Goal: Entertainment & Leisure: Consume media (video, audio)

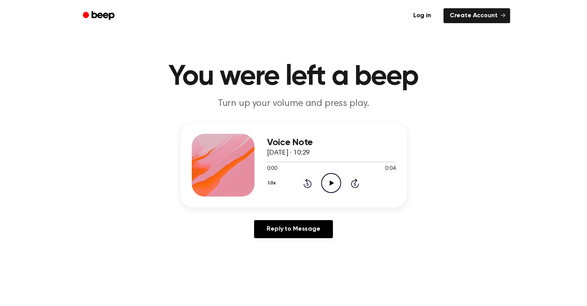
click at [333, 184] on icon "Play Audio" at bounding box center [331, 183] width 20 height 20
click at [329, 181] on icon "Play Audio" at bounding box center [331, 183] width 20 height 20
click at [341, 189] on div "1.0x Rewind 5 seconds Play Audio Skip 5 seconds" at bounding box center [331, 183] width 129 height 20
click at [336, 187] on icon "Play Audio" at bounding box center [331, 183] width 20 height 20
click at [335, 184] on icon "Play Audio" at bounding box center [331, 183] width 20 height 20
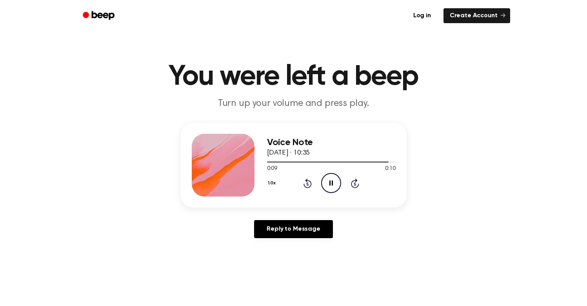
click at [331, 183] on icon "Pause Audio" at bounding box center [331, 183] width 20 height 20
